Goal: Information Seeking & Learning: Learn about a topic

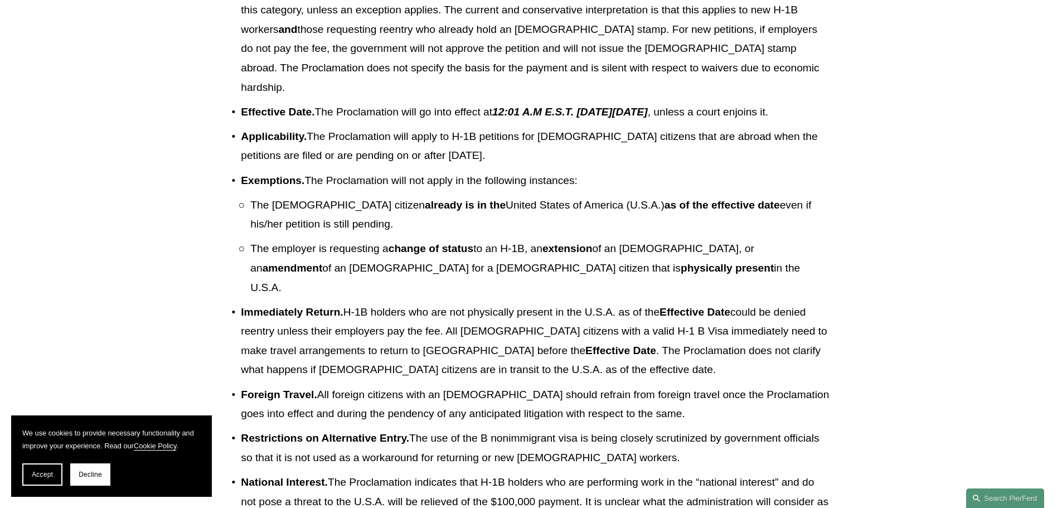
scroll to position [446, 0]
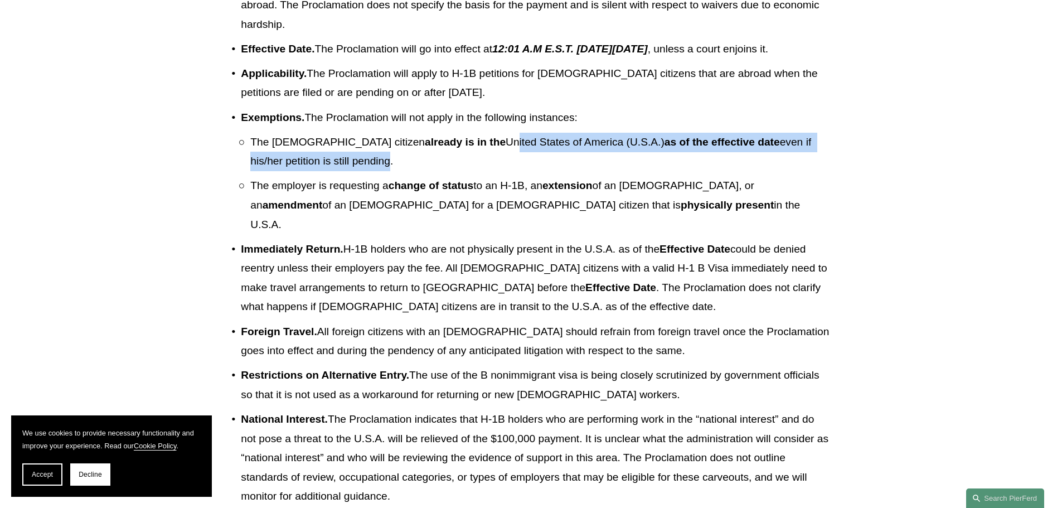
drag, startPoint x: 492, startPoint y: 164, endPoint x: 299, endPoint y: 191, distance: 194.6
click at [299, 171] on p "The [DEMOGRAPHIC_DATA] citizen already is in the [DEMOGRAPHIC_DATA][GEOGRAPHIC_…" at bounding box center [540, 152] width 580 height 38
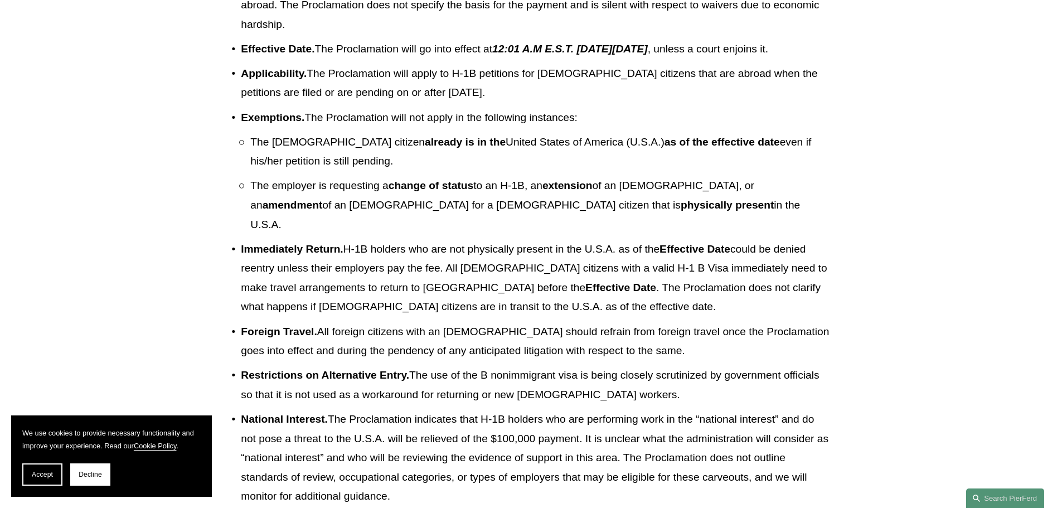
click at [547, 171] on p "The [DEMOGRAPHIC_DATA] citizen already is in the [DEMOGRAPHIC_DATA][GEOGRAPHIC_…" at bounding box center [540, 152] width 580 height 38
drag, startPoint x: 592, startPoint y: 166, endPoint x: 694, endPoint y: 159, distance: 102.8
click at [694, 148] on strong "as of the effective date" at bounding box center [721, 142] width 115 height 12
click at [579, 197] on ul "The [DEMOGRAPHIC_DATA] citizen already is in the [DEMOGRAPHIC_DATA][GEOGRAPHIC_…" at bounding box center [535, 183] width 589 height 101
click at [329, 159] on p "The [DEMOGRAPHIC_DATA] citizen already is in the [DEMOGRAPHIC_DATA][GEOGRAPHIC_…" at bounding box center [540, 152] width 580 height 38
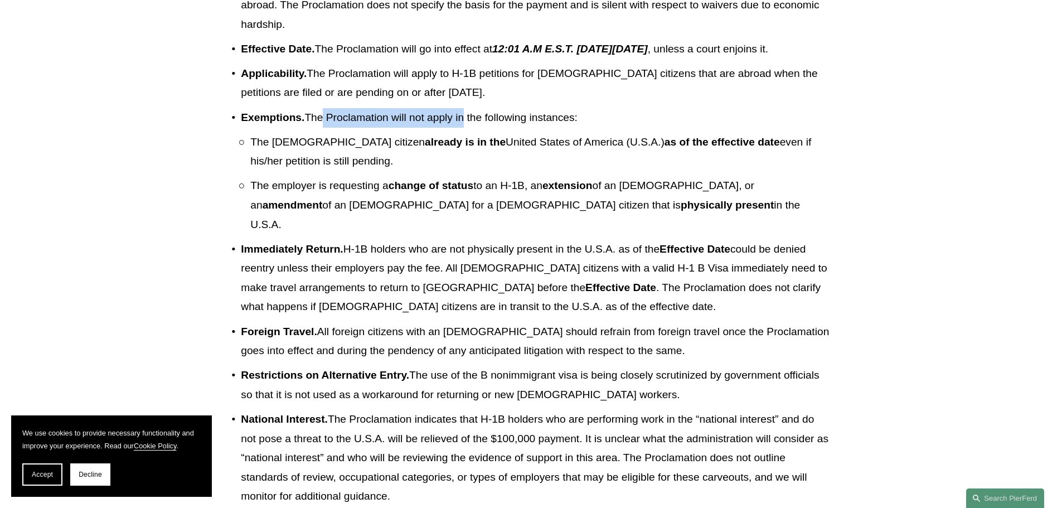
drag, startPoint x: 324, startPoint y: 137, endPoint x: 468, endPoint y: 138, distance: 143.8
click at [468, 128] on p "Exemptions. The Proclamation will not apply in the following instances:" at bounding box center [535, 118] width 589 height 20
drag, startPoint x: 583, startPoint y: 165, endPoint x: 630, endPoint y: 185, distance: 50.9
click at [630, 171] on p "The [DEMOGRAPHIC_DATA] citizen already is in the [DEMOGRAPHIC_DATA][GEOGRAPHIC_…" at bounding box center [540, 152] width 580 height 38
click at [320, 207] on p "The employer is requesting a change of status to an H-1B, an extension of an [D…" at bounding box center [540, 205] width 580 height 58
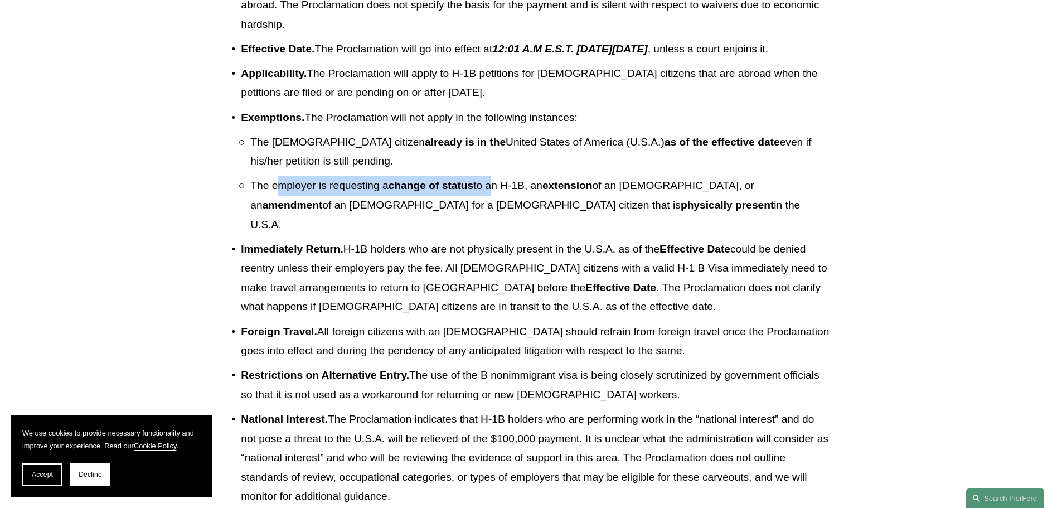
drag, startPoint x: 276, startPoint y: 210, endPoint x: 492, endPoint y: 210, distance: 215.7
click at [492, 210] on p "The employer is requesting a change of status to an H-1B, an extension of an [D…" at bounding box center [540, 205] width 580 height 58
click at [680, 211] on strong "physically present" at bounding box center [726, 205] width 93 height 12
drag, startPoint x: 276, startPoint y: 210, endPoint x: 570, endPoint y: 234, distance: 295.3
click at [570, 234] on p "The employer is requesting a change of status to an H-1B, an extension of an [D…" at bounding box center [540, 205] width 580 height 58
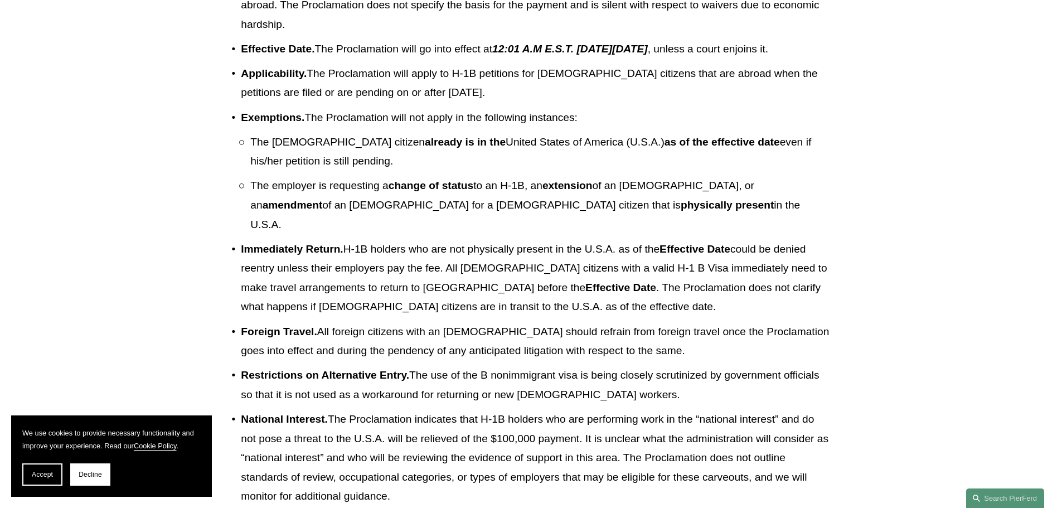
click at [360, 262] on p "Immediately Return. H-1B holders who are not physically present in the U.S.A. a…" at bounding box center [535, 278] width 589 height 77
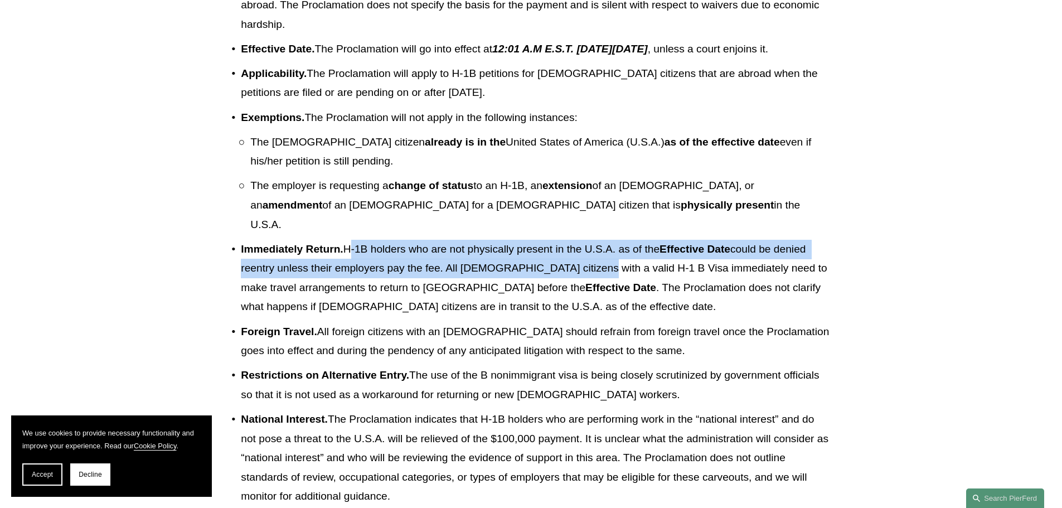
drag, startPoint x: 346, startPoint y: 253, endPoint x: 575, endPoint y: 262, distance: 229.2
click at [575, 262] on p "Immediately Return. H-1B holders who are not physically present in the U.S.A. a…" at bounding box center [535, 278] width 589 height 77
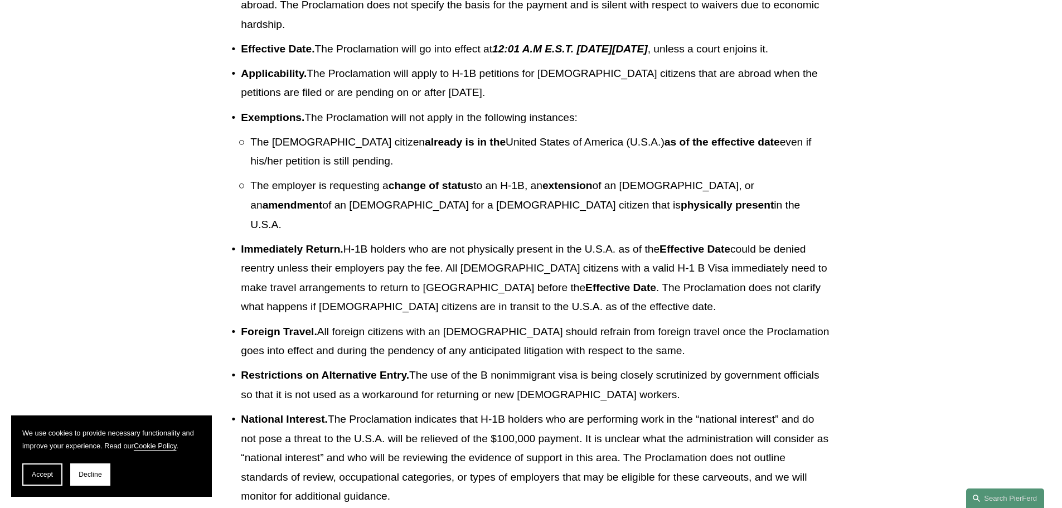
click at [577, 288] on p "Immediately Return. H-1B holders who are not physically present in the U.S.A. a…" at bounding box center [535, 278] width 589 height 77
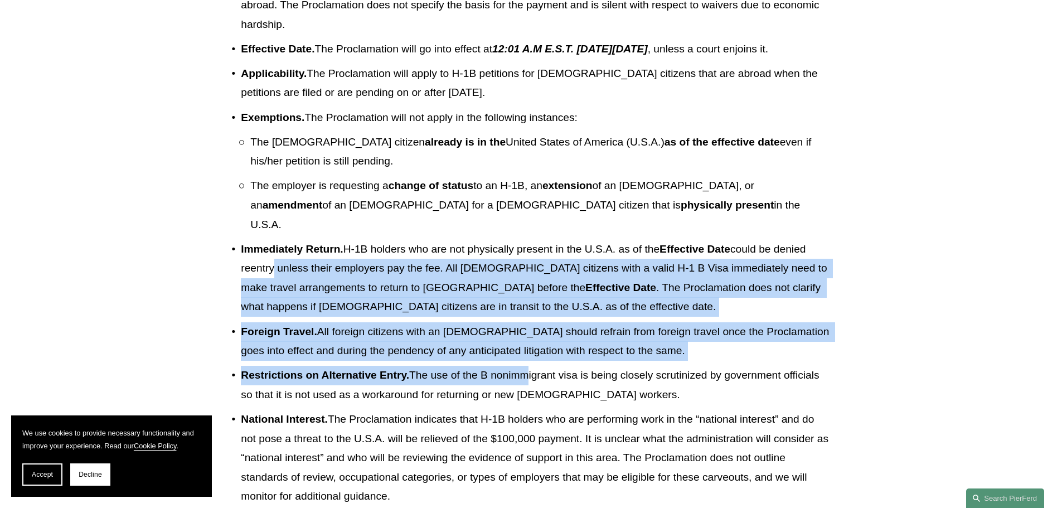
drag, startPoint x: 268, startPoint y: 275, endPoint x: 529, endPoint y: 377, distance: 280.8
click at [527, 380] on ul "Payment . Employers must pay a fee of $100,000 per worker to employ [DEMOGRAPHI…" at bounding box center [530, 319] width 599 height 801
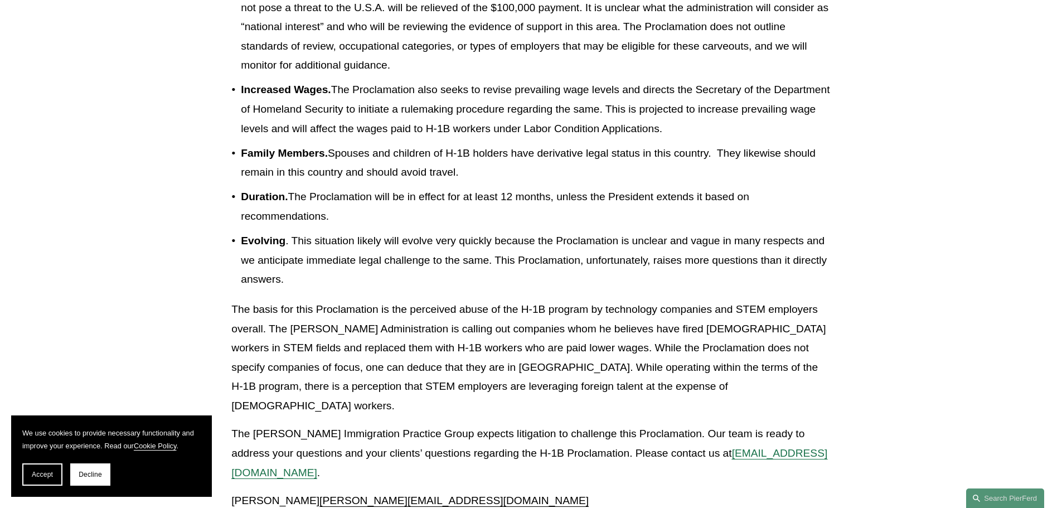
scroll to position [947, 0]
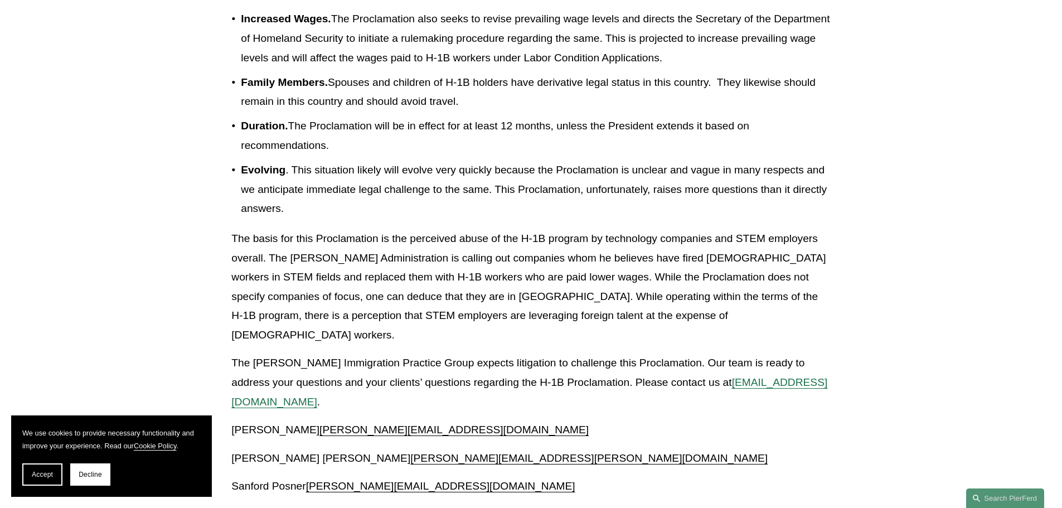
drag, startPoint x: 366, startPoint y: 85, endPoint x: 819, endPoint y: 112, distance: 453.9
click at [819, 111] on p "Family Members. Spouses and children of H-1B holders have derivative legal stat…" at bounding box center [535, 92] width 589 height 38
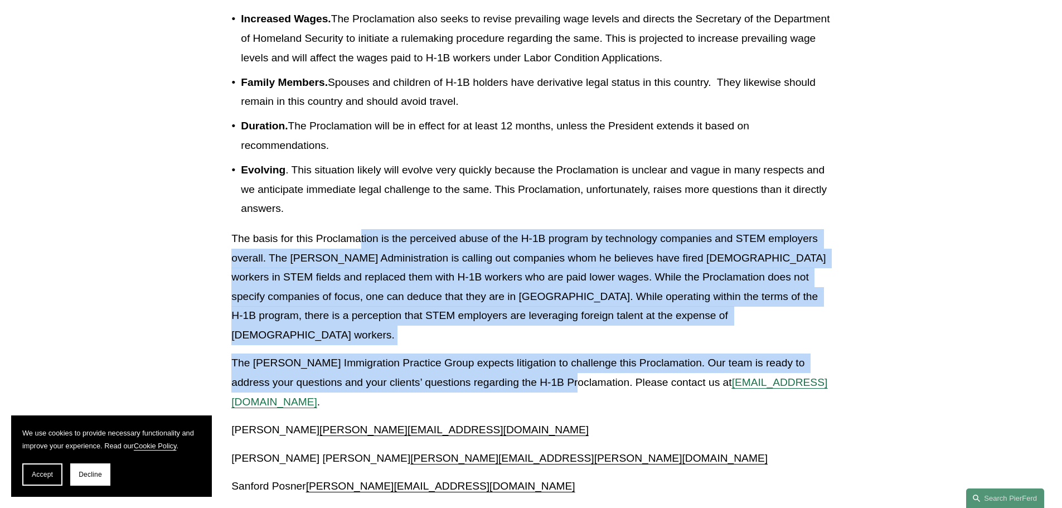
drag, startPoint x: 361, startPoint y: 241, endPoint x: 566, endPoint y: 342, distance: 227.8
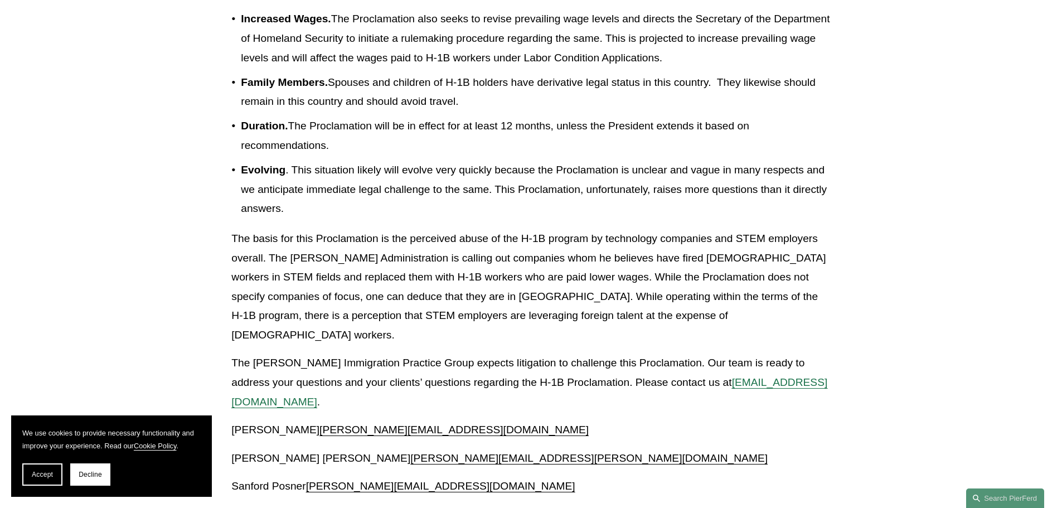
click at [382, 188] on p "Evolving . This situation likely will evolve very quickly because the Proclamat…" at bounding box center [535, 190] width 589 height 58
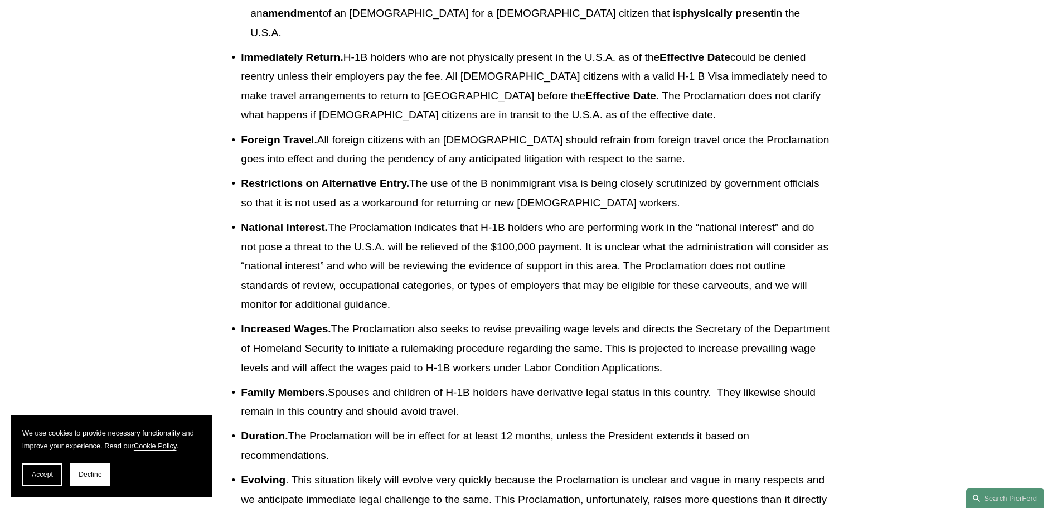
scroll to position [502, 0]
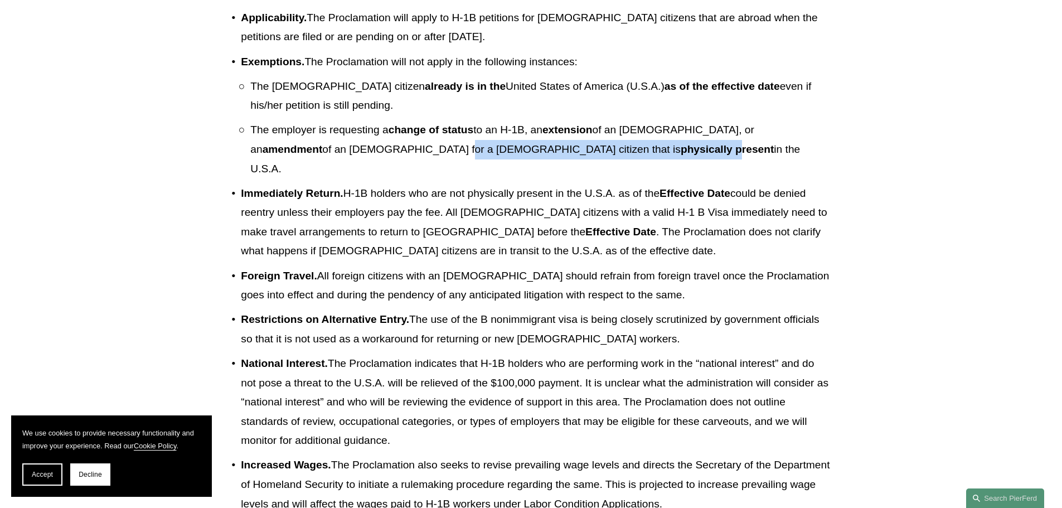
drag, startPoint x: 309, startPoint y: 171, endPoint x: 485, endPoint y: 167, distance: 176.7
click at [480, 167] on p "The employer is requesting a change of status to an H-1B, an extension of an [D…" at bounding box center [540, 149] width 580 height 58
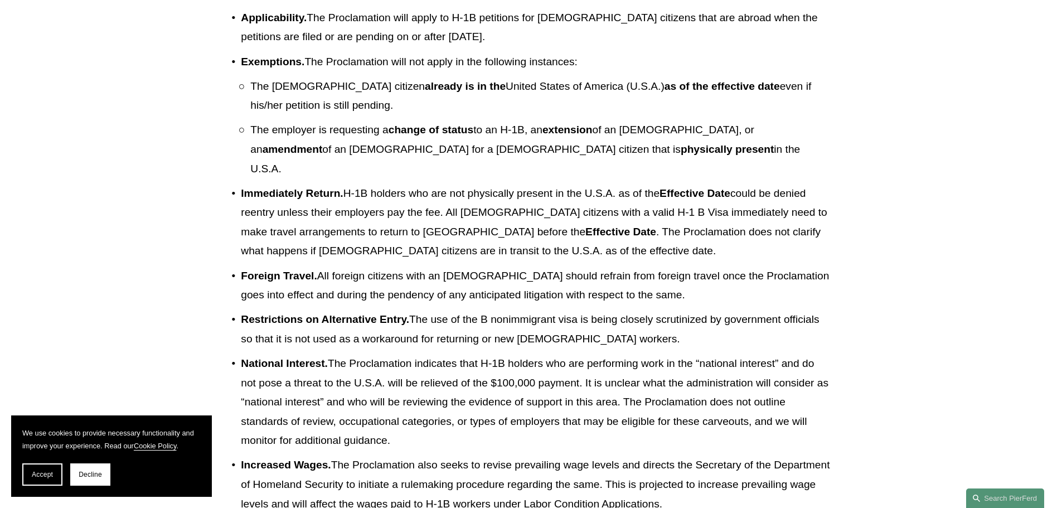
click at [680, 155] on strong "physically present" at bounding box center [726, 149] width 93 height 12
drag, startPoint x: 280, startPoint y: 266, endPoint x: 420, endPoint y: 287, distance: 141.9
click at [412, 284] on ul "Payment . Employers must pay a fee of $100,000 per worker to employ [DEMOGRAPHI…" at bounding box center [530, 263] width 599 height 801
click at [420, 287] on p "Foreign Travel. All [DEMOGRAPHIC_DATA] citizens with an [DEMOGRAPHIC_DATA] shou…" at bounding box center [535, 285] width 589 height 38
drag, startPoint x: 479, startPoint y: 282, endPoint x: 542, endPoint y: 279, distance: 63.6
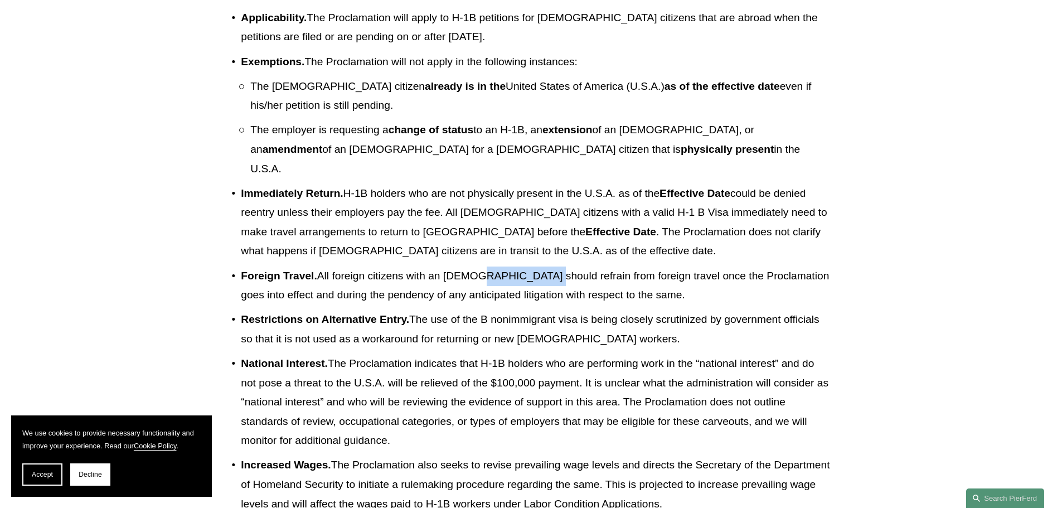
click at [542, 279] on p "Foreign Travel. All [DEMOGRAPHIC_DATA] citizens with an [DEMOGRAPHIC_DATA] shou…" at bounding box center [535, 285] width 589 height 38
drag, startPoint x: 314, startPoint y: 279, endPoint x: 473, endPoint y: 273, distance: 158.9
click at [473, 273] on p "Foreign Travel. All [DEMOGRAPHIC_DATA] citizens with an [DEMOGRAPHIC_DATA] shou…" at bounding box center [535, 285] width 589 height 38
click at [542, 281] on p "Foreign Travel. All [DEMOGRAPHIC_DATA] citizens with an [DEMOGRAPHIC_DATA] shou…" at bounding box center [535, 285] width 589 height 38
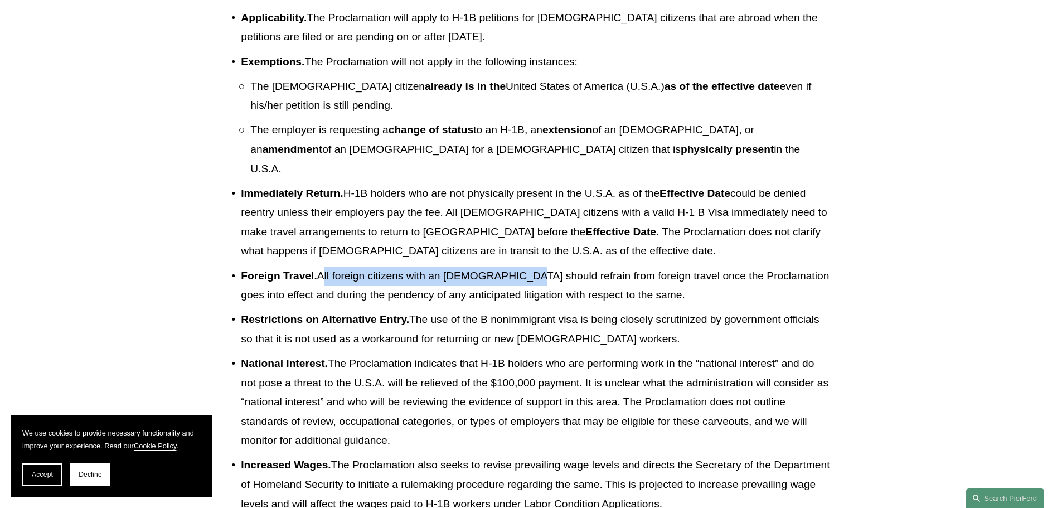
drag, startPoint x: 325, startPoint y: 282, endPoint x: 522, endPoint y: 281, distance: 196.2
click at [522, 281] on p "Foreign Travel. All [DEMOGRAPHIC_DATA] citizens with an [DEMOGRAPHIC_DATA] shou…" at bounding box center [535, 285] width 589 height 38
click at [590, 281] on p "Foreign Travel. All [DEMOGRAPHIC_DATA] citizens with an [DEMOGRAPHIC_DATA] shou…" at bounding box center [535, 285] width 589 height 38
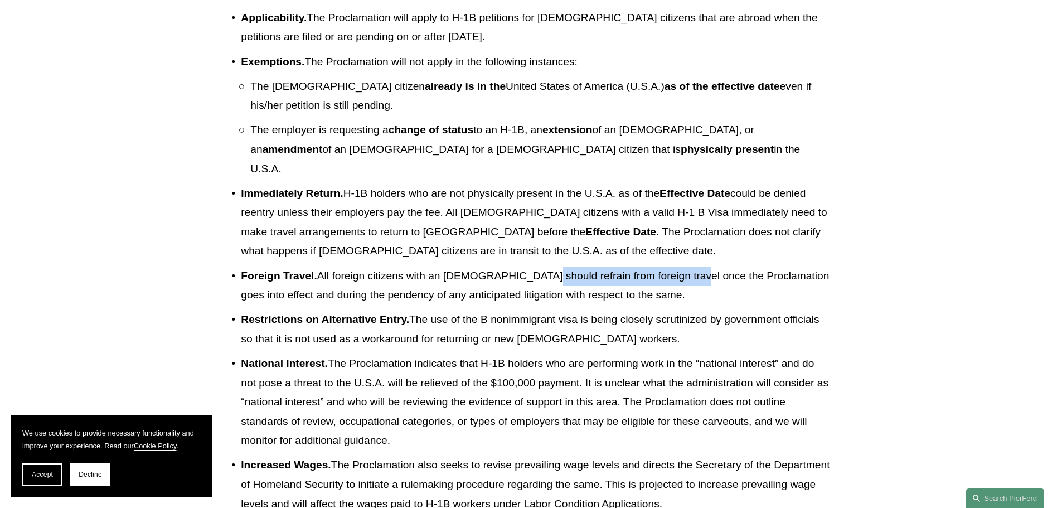
drag, startPoint x: 535, startPoint y: 276, endPoint x: 688, endPoint y: 283, distance: 152.8
click at [688, 283] on p "Foreign Travel. All [DEMOGRAPHIC_DATA] citizens with an [DEMOGRAPHIC_DATA] shou…" at bounding box center [535, 285] width 589 height 38
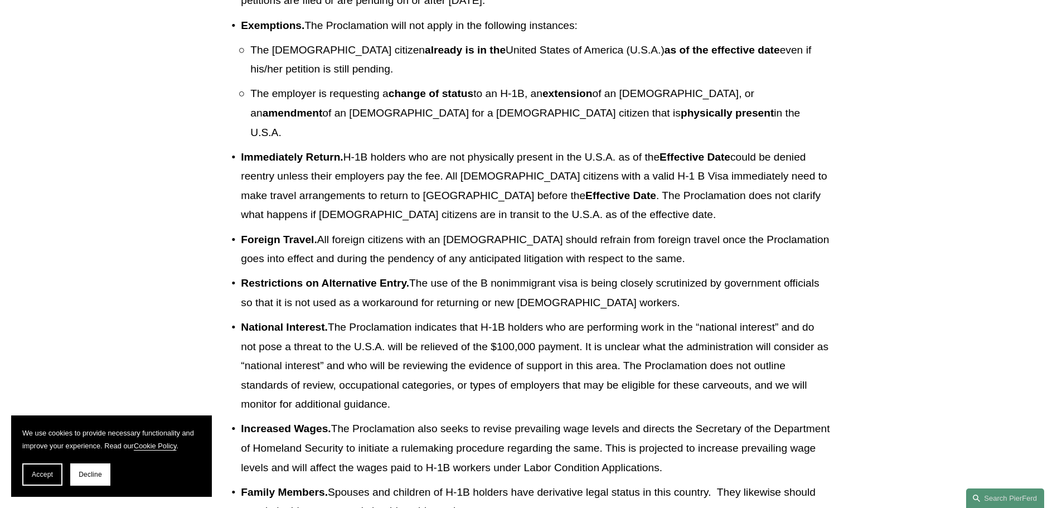
scroll to position [557, 0]
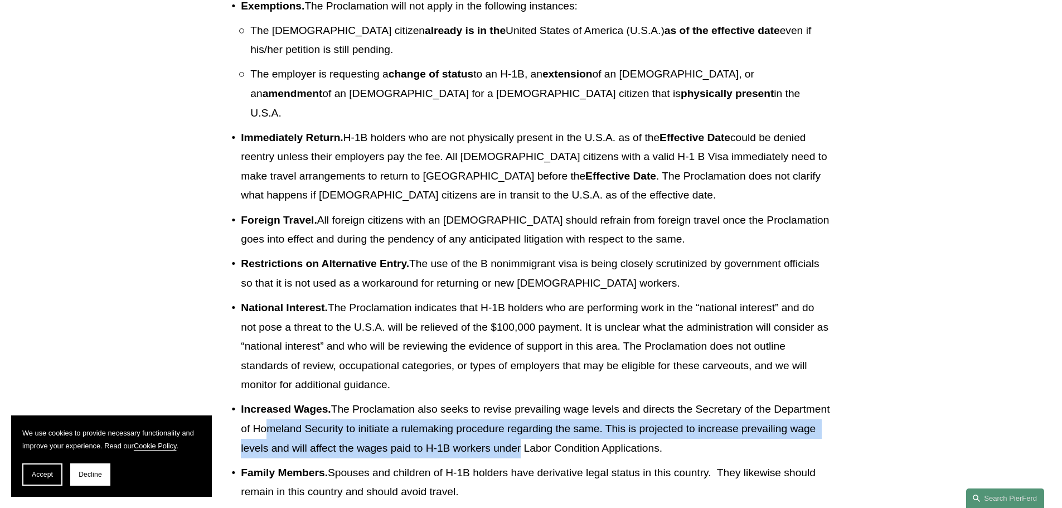
drag, startPoint x: 319, startPoint y: 437, endPoint x: 595, endPoint y: 455, distance: 275.9
click at [595, 455] on p "Increased Wages. The Proclamation also seeks to revise prevailing wage levels a…" at bounding box center [535, 429] width 589 height 58
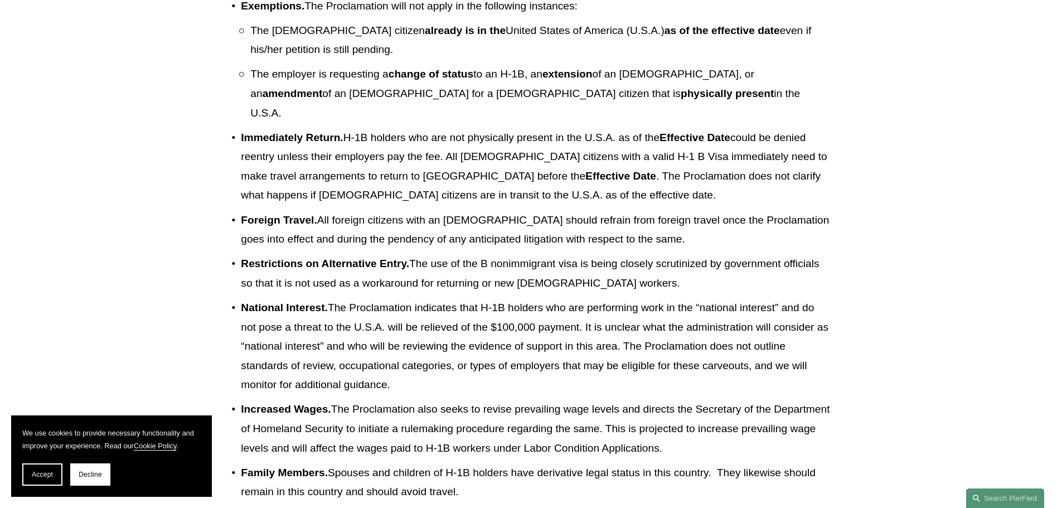
click at [625, 455] on p "Increased Wages. The Proclamation also seeks to revise prevailing wage levels a…" at bounding box center [535, 429] width 589 height 58
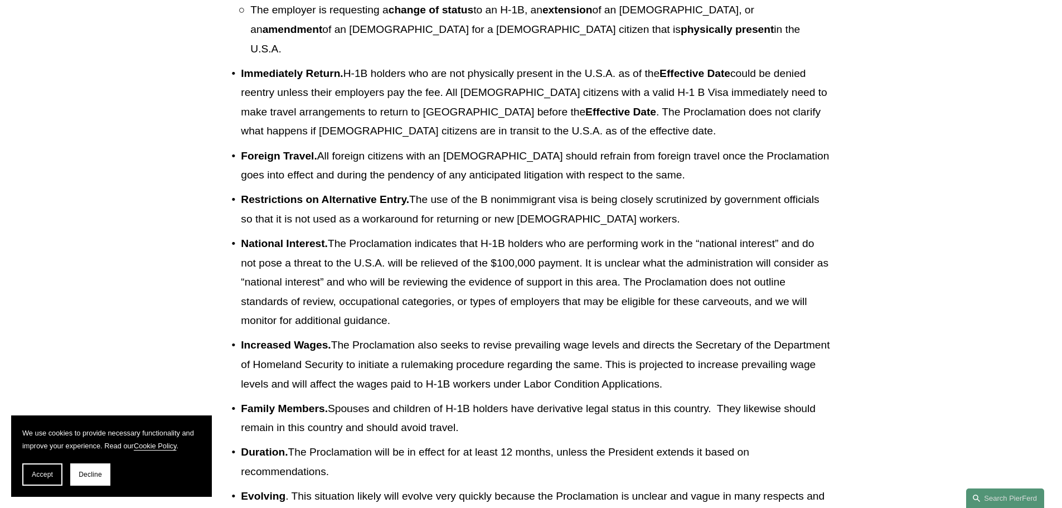
scroll to position [780, 0]
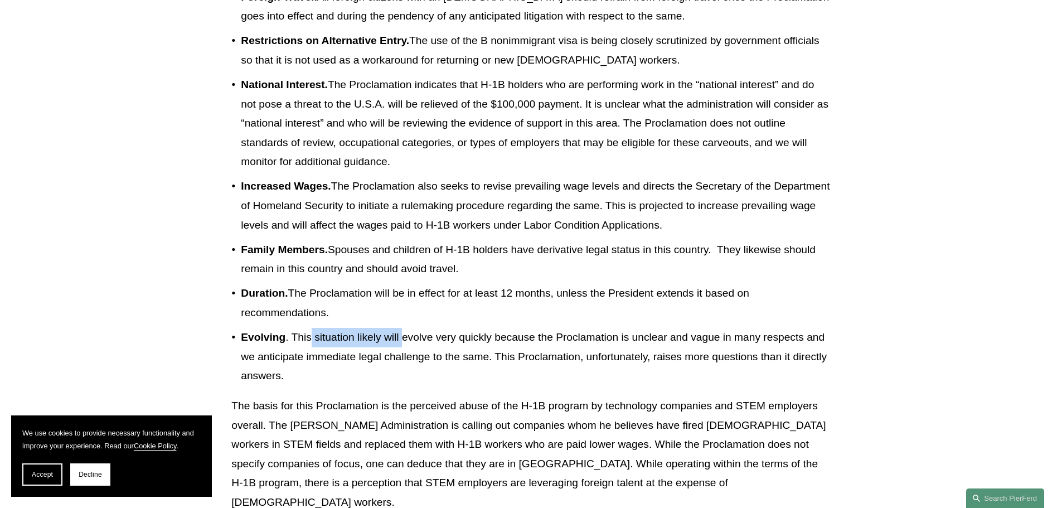
drag, startPoint x: 312, startPoint y: 338, endPoint x: 586, endPoint y: 339, distance: 273.6
click at [560, 339] on p "Evolving . This situation likely will evolve very quickly because the Proclamat…" at bounding box center [535, 357] width 589 height 58
click at [615, 339] on p "Evolving . This situation likely will evolve very quickly because the Proclamat…" at bounding box center [535, 357] width 589 height 58
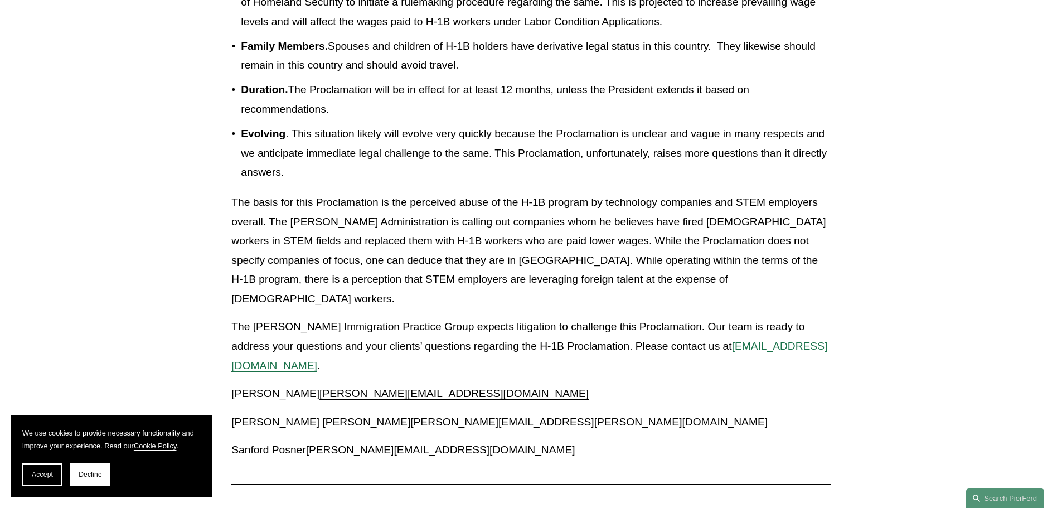
scroll to position [1059, 0]
